Goal: Task Accomplishment & Management: Manage account settings

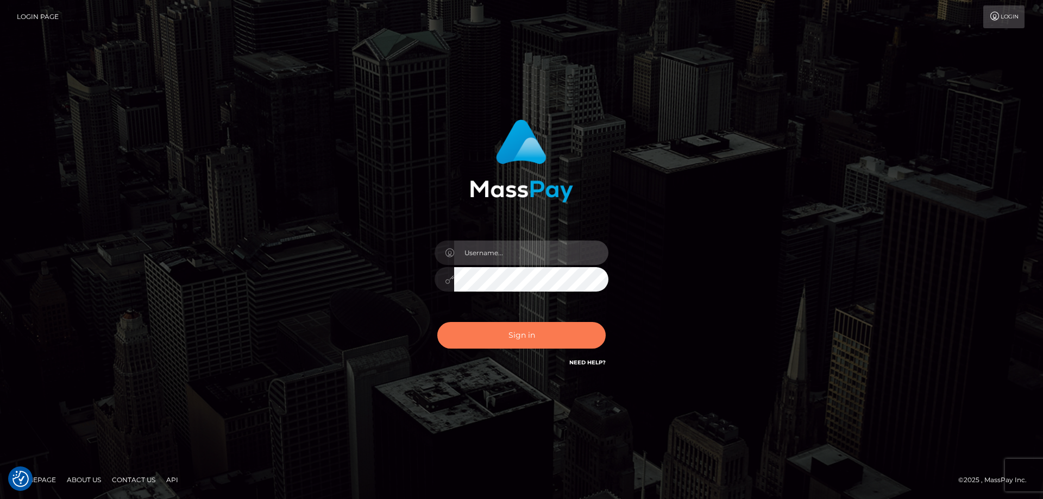
type input "tinekeb"
click at [515, 331] on button "Sign in" at bounding box center [521, 335] width 168 height 27
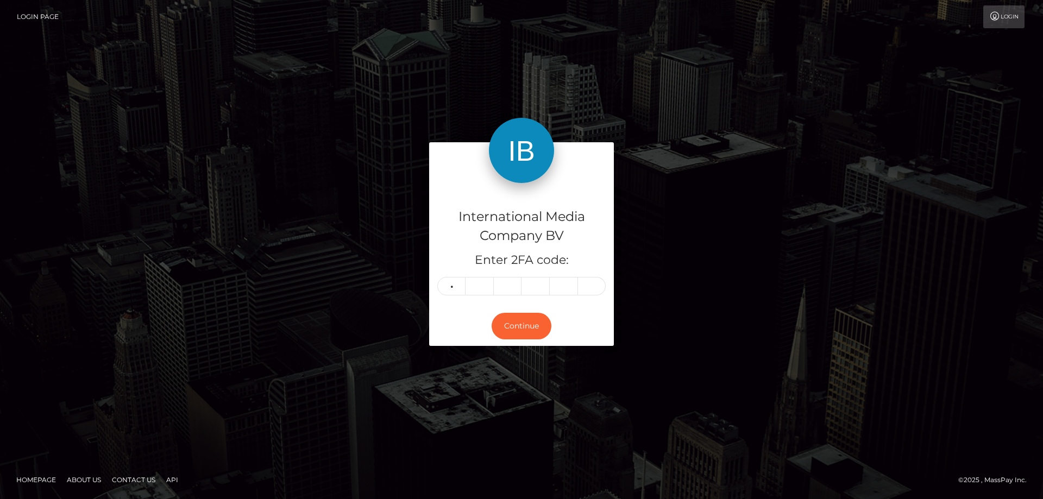
type input "2"
type input "7"
type input "5"
type input "6"
type input "2"
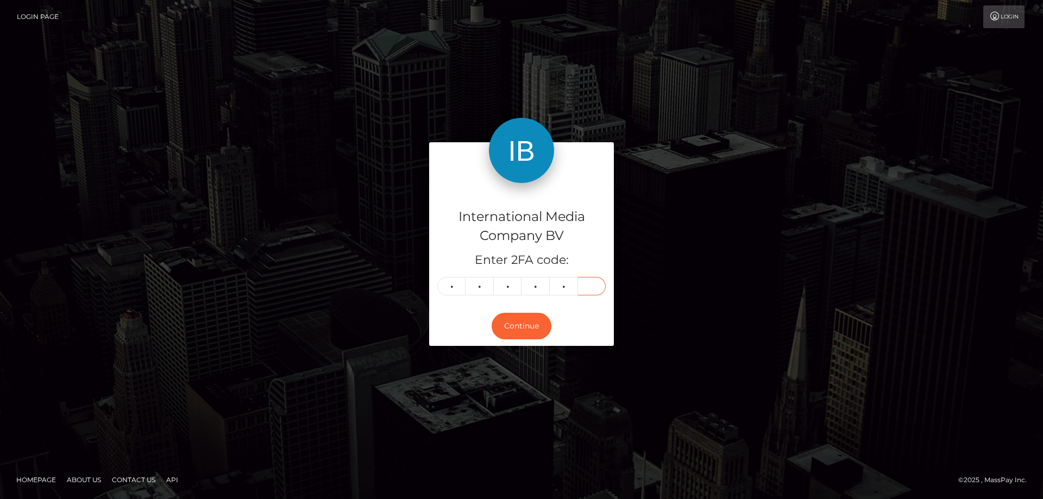
type input "4"
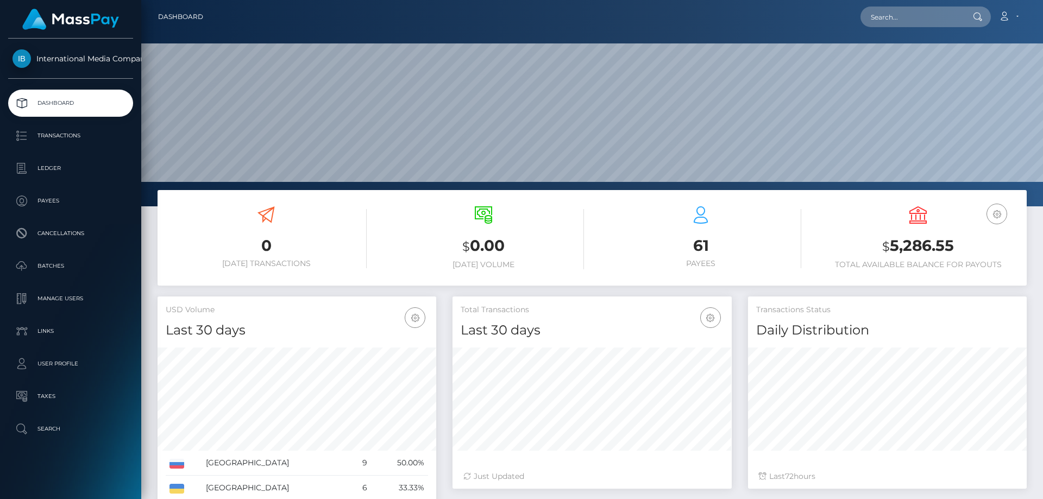
scroll to position [193, 279]
click at [1006, 16] on icon at bounding box center [1004, 16] width 11 height 9
click at [973, 70] on link "Logout" at bounding box center [983, 70] width 87 height 20
